Goal: Obtain resource: Obtain resource

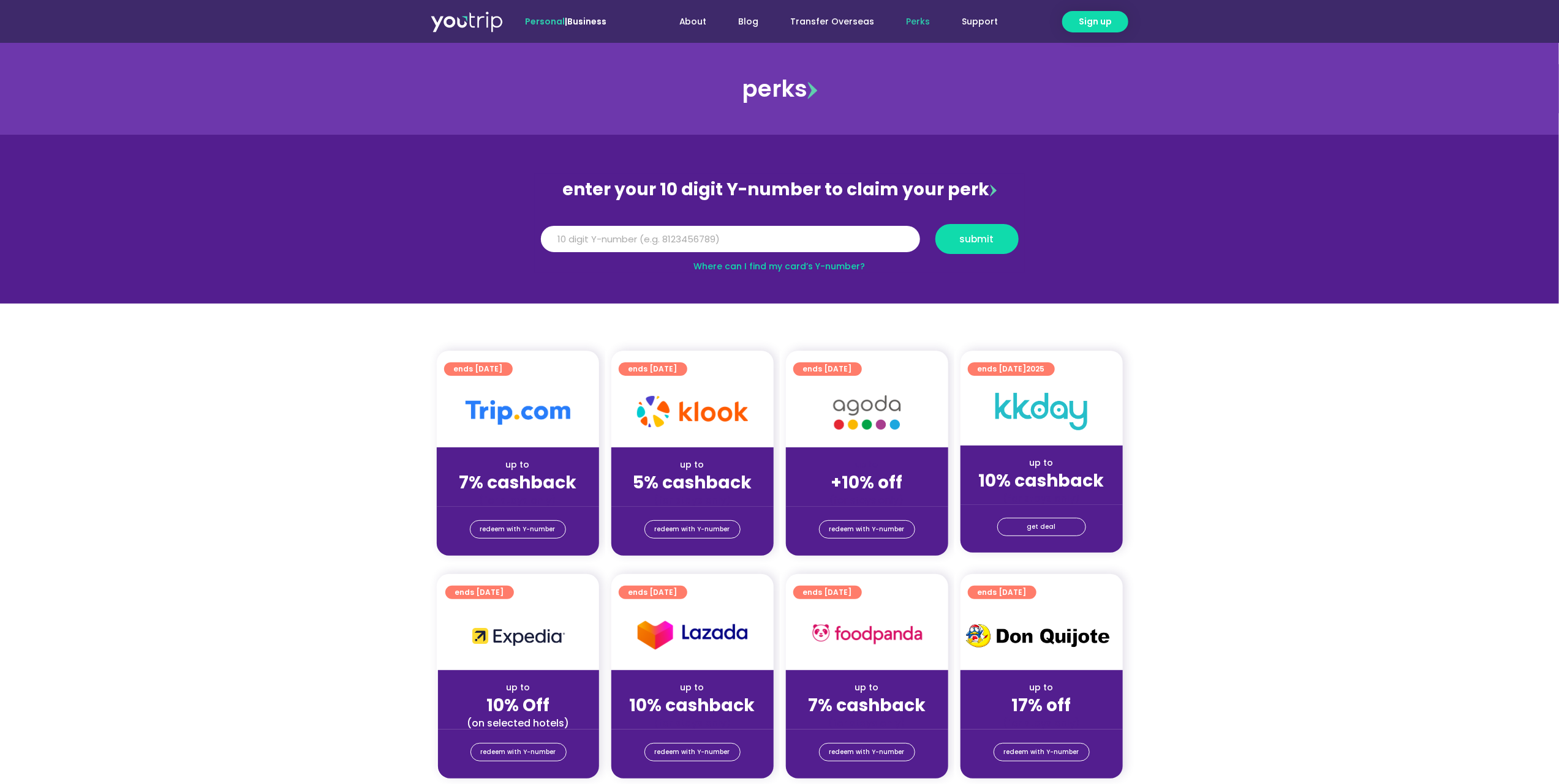
click at [643, 411] on img at bounding box center [693, 411] width 111 height 31
click at [500, 433] on div at bounding box center [517, 413] width 162 height 70
click at [515, 530] on span "redeem with Y-number" at bounding box center [518, 530] width 75 height 17
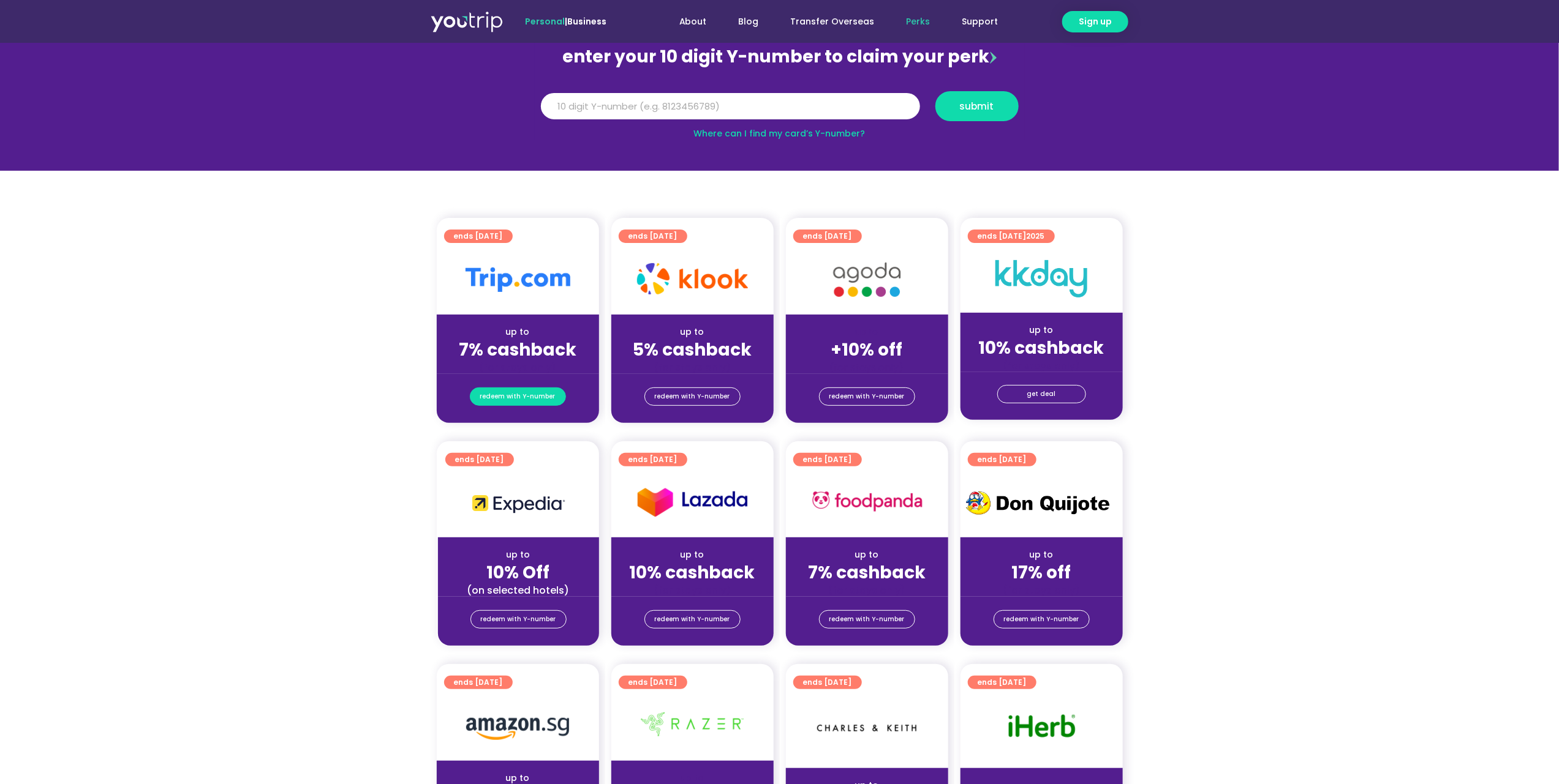
scroll to position [134, 0]
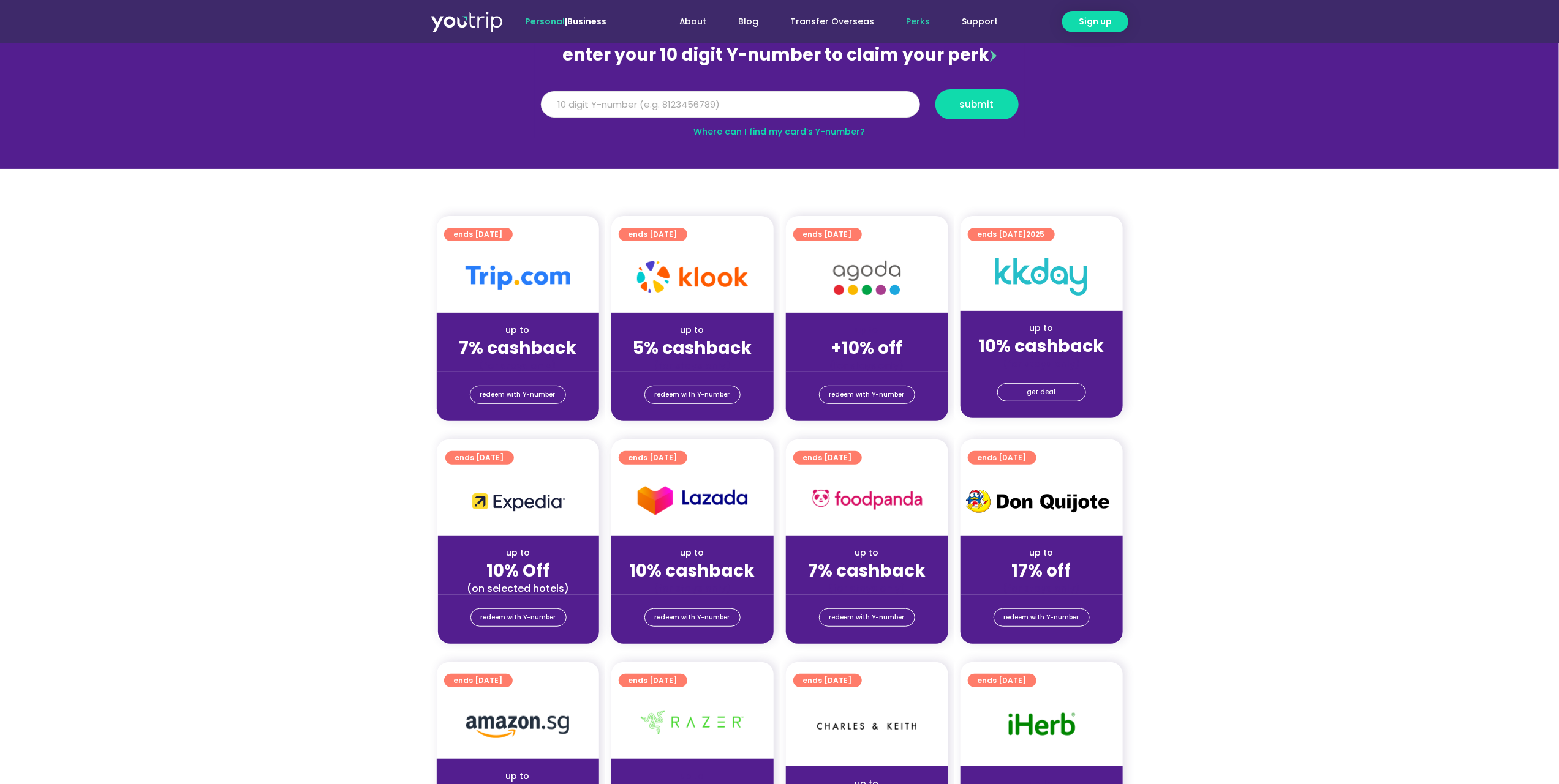
click at [576, 108] on input "Y Number" at bounding box center [730, 105] width 379 height 27
click at [949, 108] on span "submit" at bounding box center [977, 104] width 63 height 9
click at [776, 98] on input "8123445598989" at bounding box center [730, 105] width 379 height 27
click at [689, 105] on input "8123445598989" at bounding box center [730, 105] width 379 height 27
click at [961, 103] on span "submit" at bounding box center [977, 104] width 34 height 9
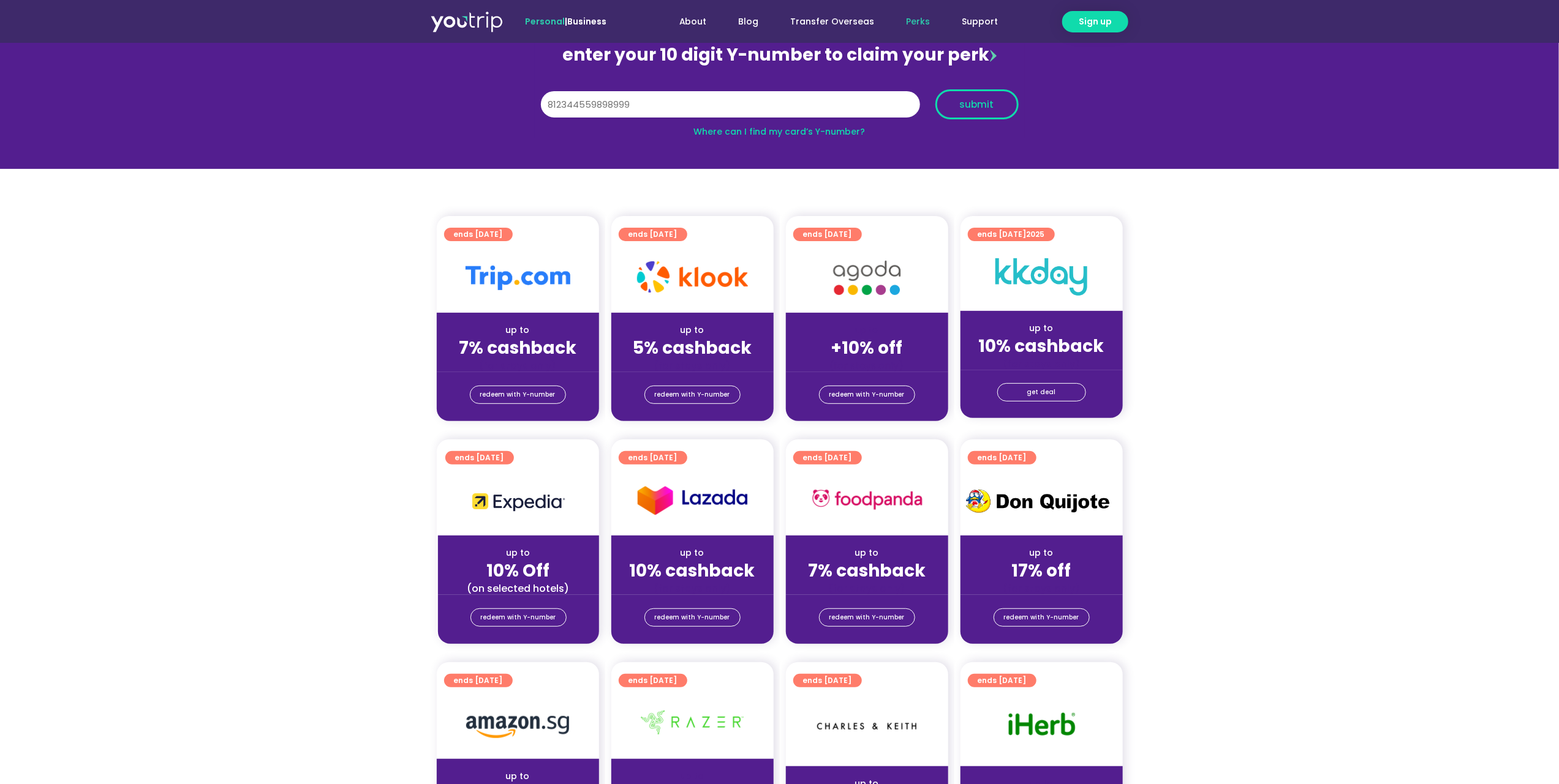
click at [989, 111] on button "submit" at bounding box center [976, 104] width 83 height 30
click at [943, 107] on button "submit" at bounding box center [976, 104] width 83 height 30
click at [1183, 309] on section "ends [DATE] up to 7% cashback (for stays only) redeem with Y-number ends [DATE]…" at bounding box center [779, 325] width 1559 height 220
click at [614, 101] on input "812344559" at bounding box center [730, 105] width 379 height 27
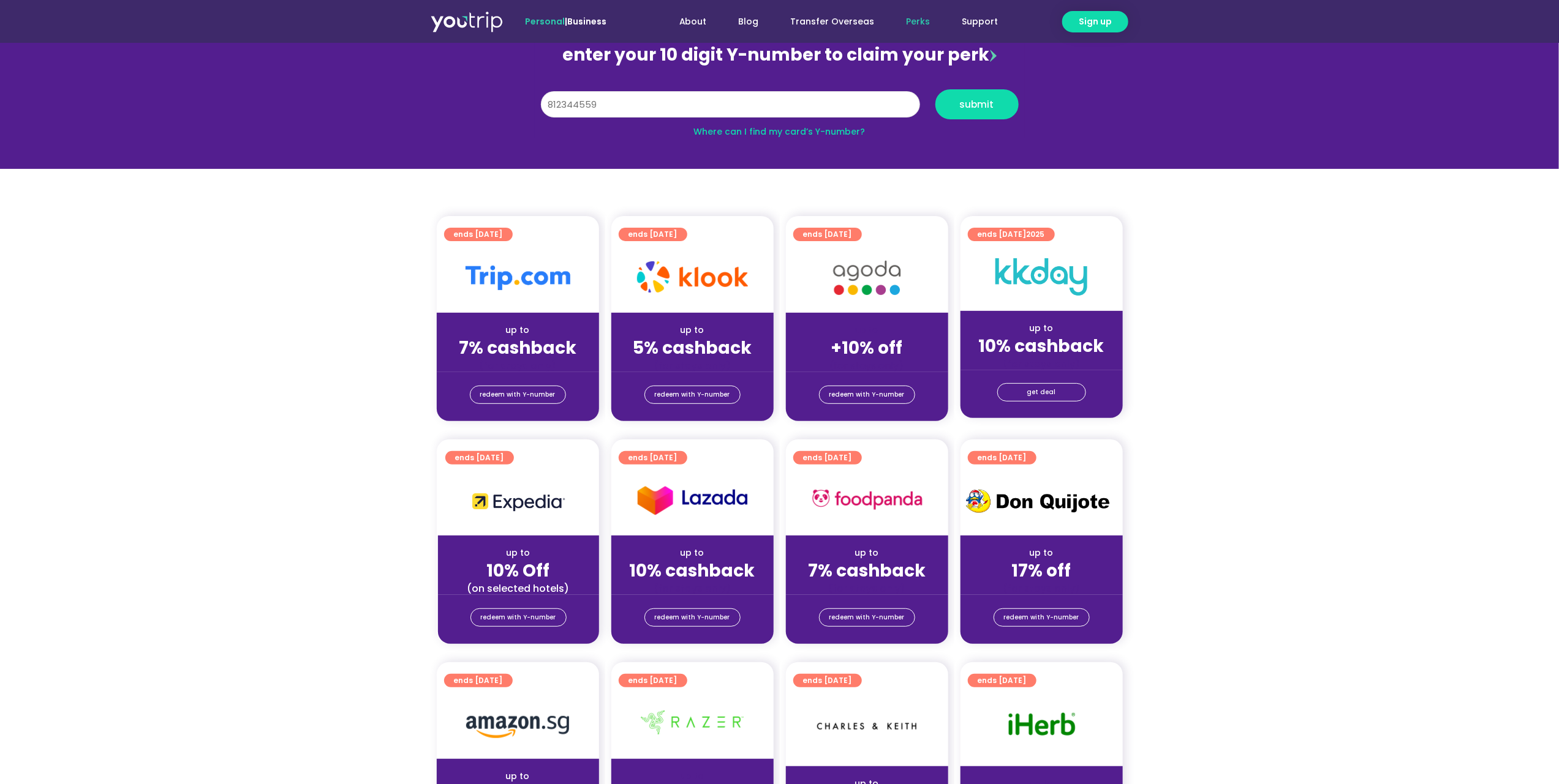
click at [614, 101] on input "812344559" at bounding box center [730, 105] width 379 height 27
paste input "56682994"
type input "8156682994"
click at [948, 104] on span "submit" at bounding box center [977, 104] width 63 height 9
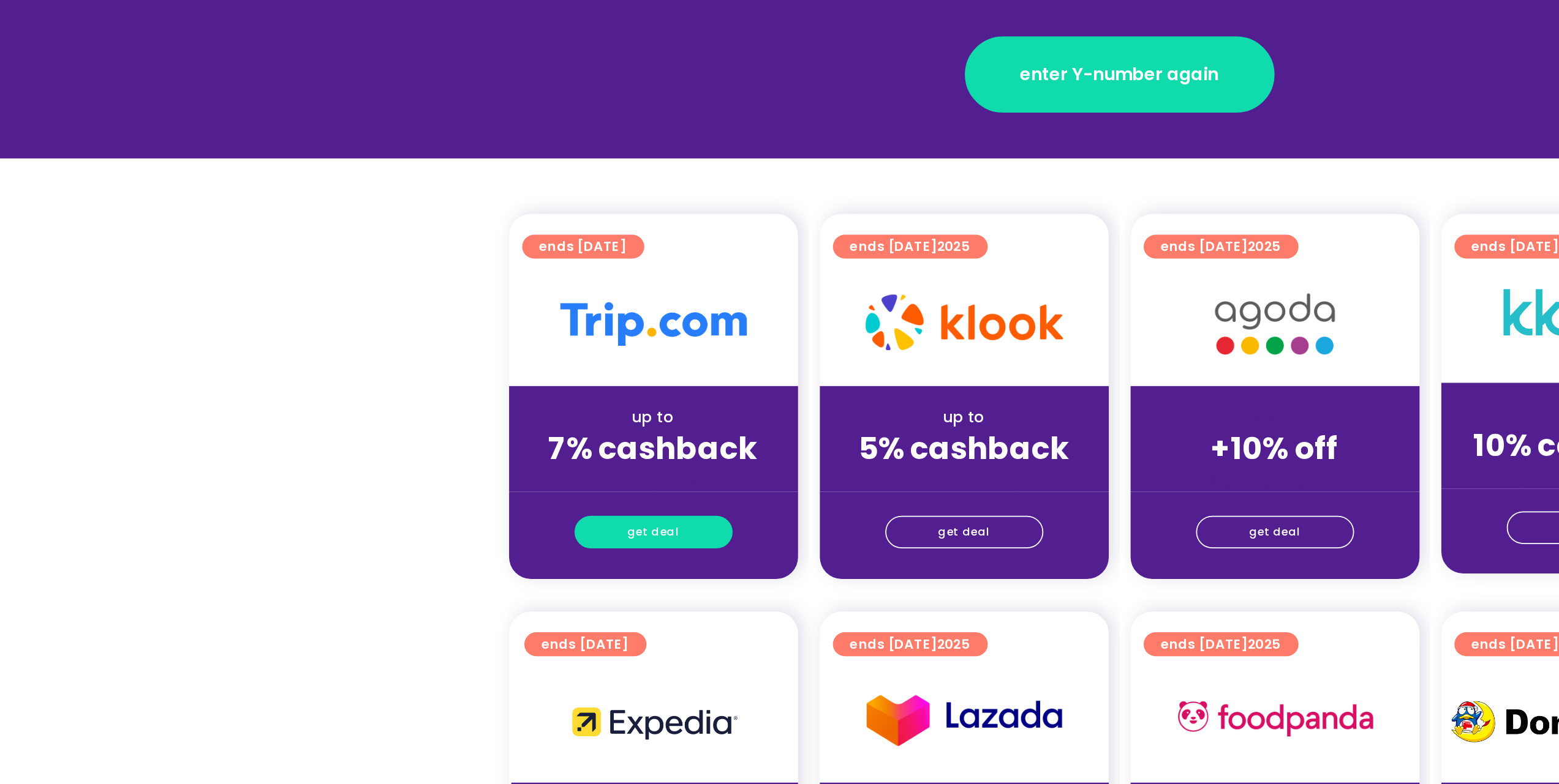
click at [489, 545] on link "get deal" at bounding box center [517, 544] width 89 height 19
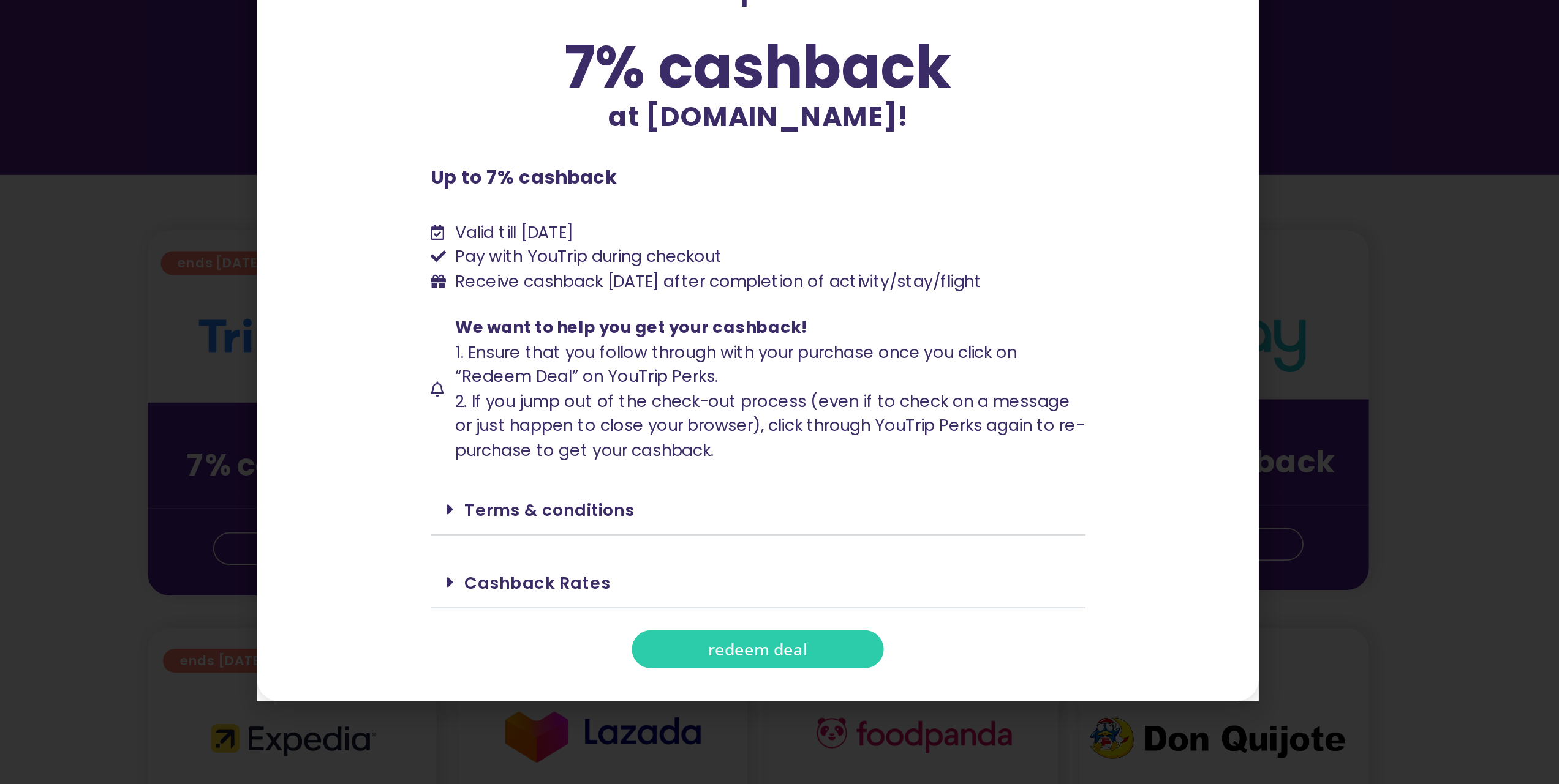
click at [679, 516] on link "Terms & conditions" at bounding box center [663, 522] width 96 height 13
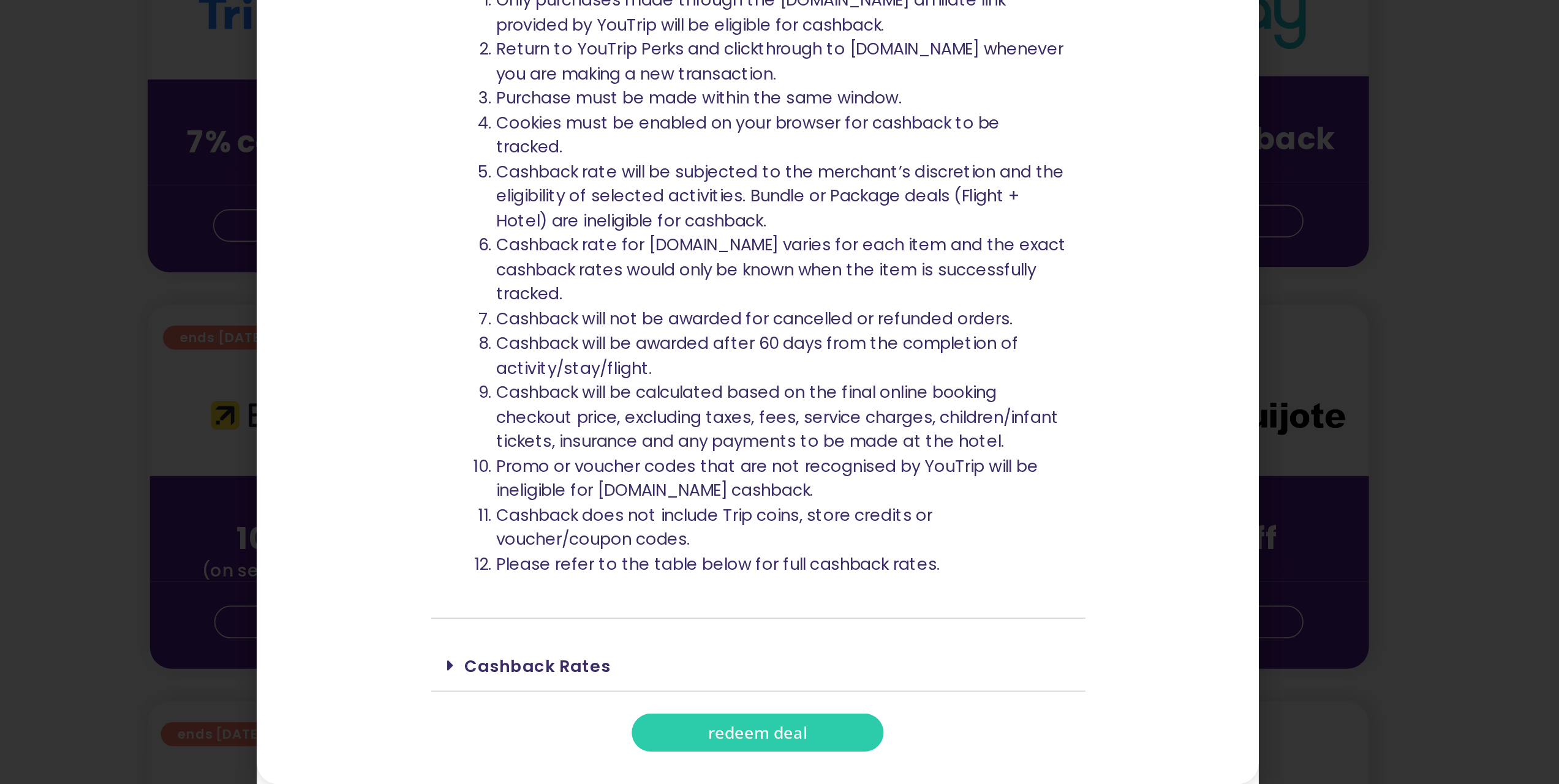
scroll to position [245, 0]
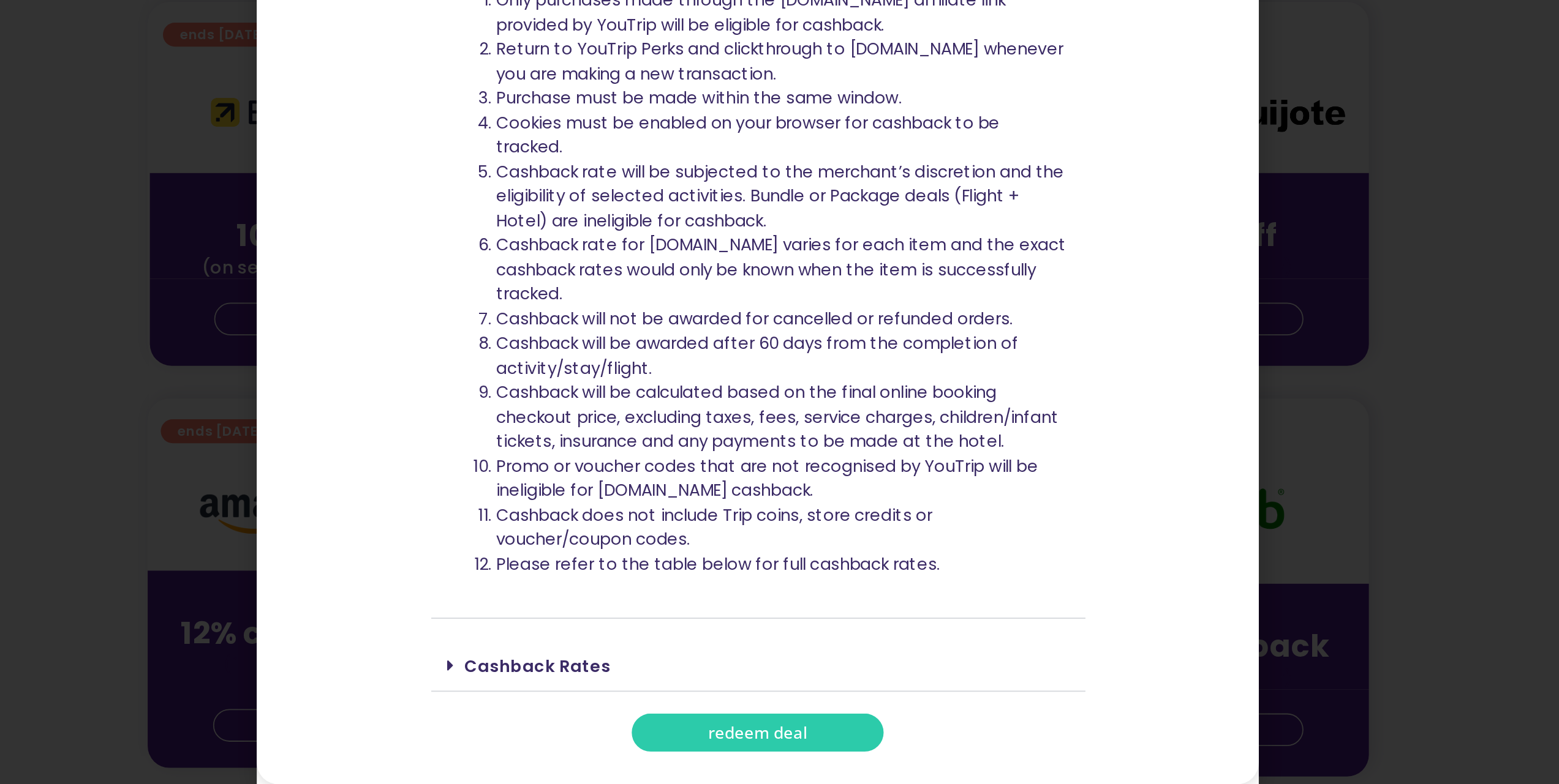
click at [676, 714] on link "Cashback Rates" at bounding box center [656, 718] width 82 height 13
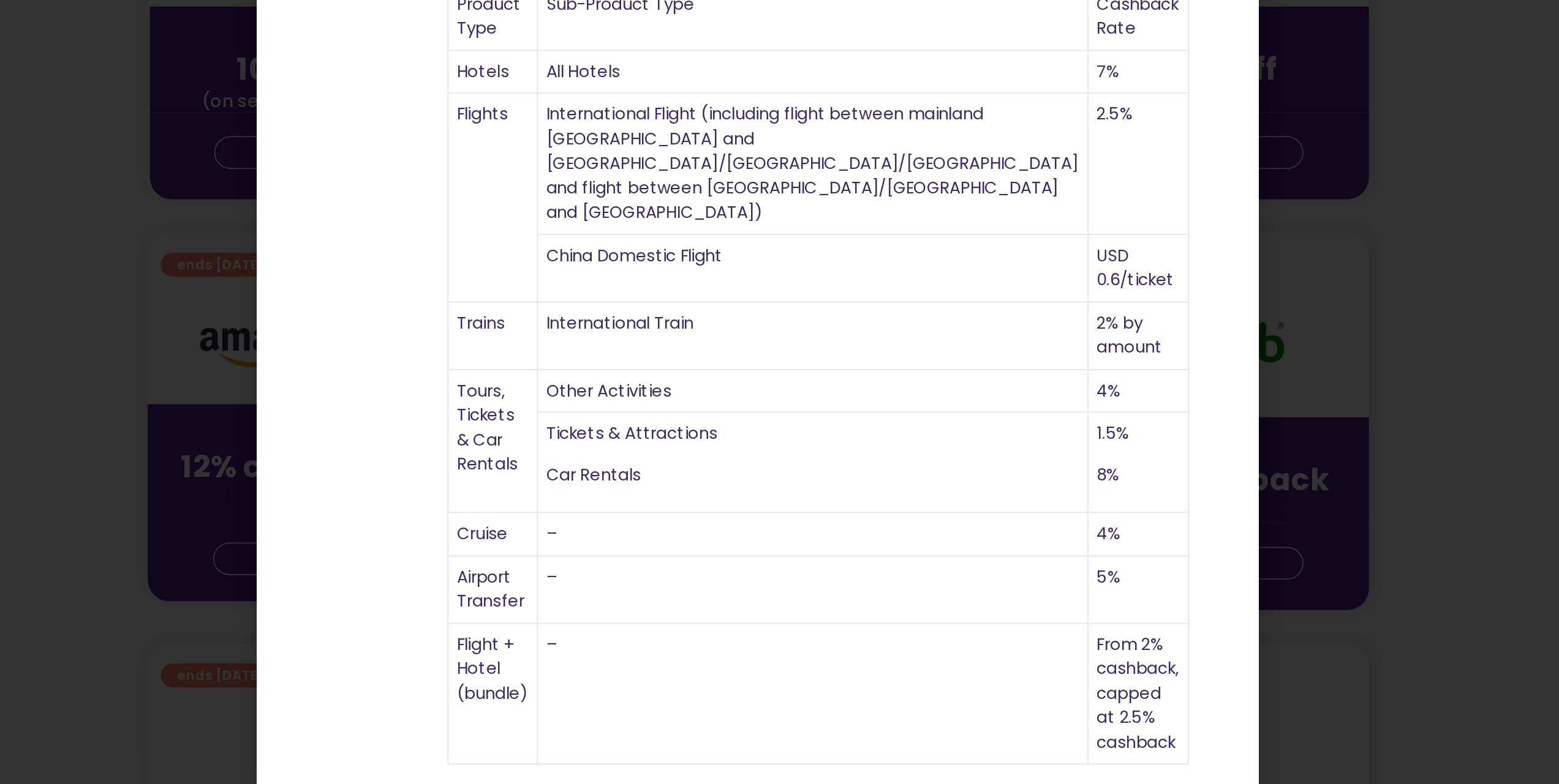
scroll to position [366, 0]
